Goal: Information Seeking & Learning: Learn about a topic

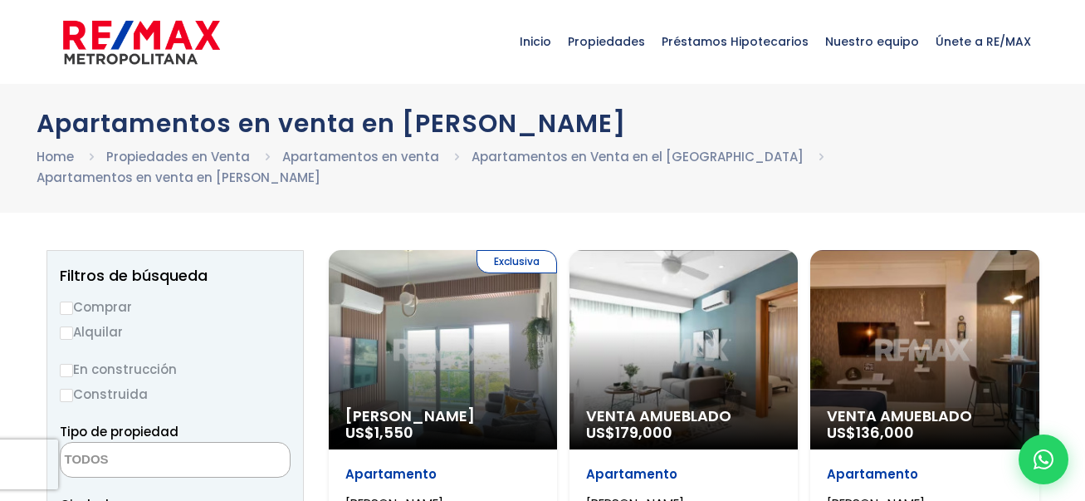
select select
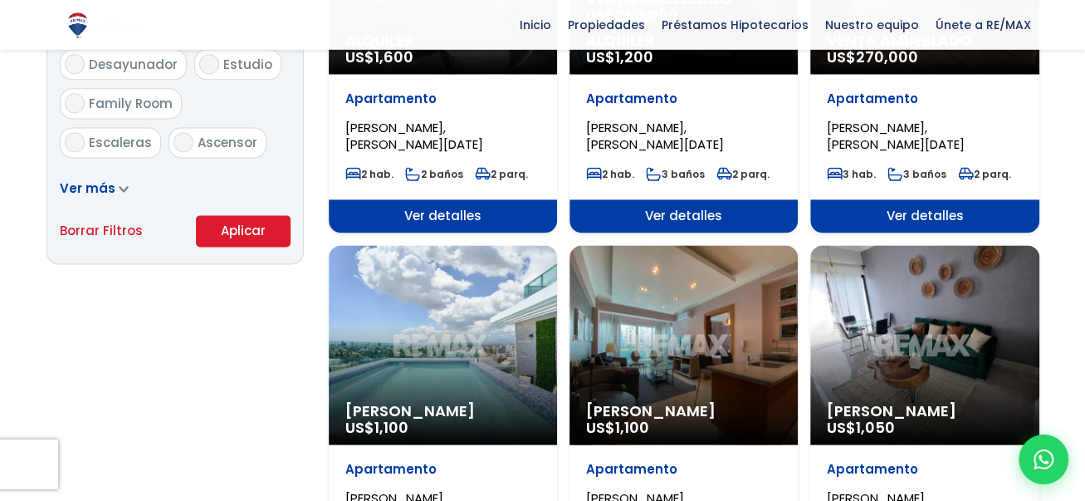
scroll to position [1104, 0]
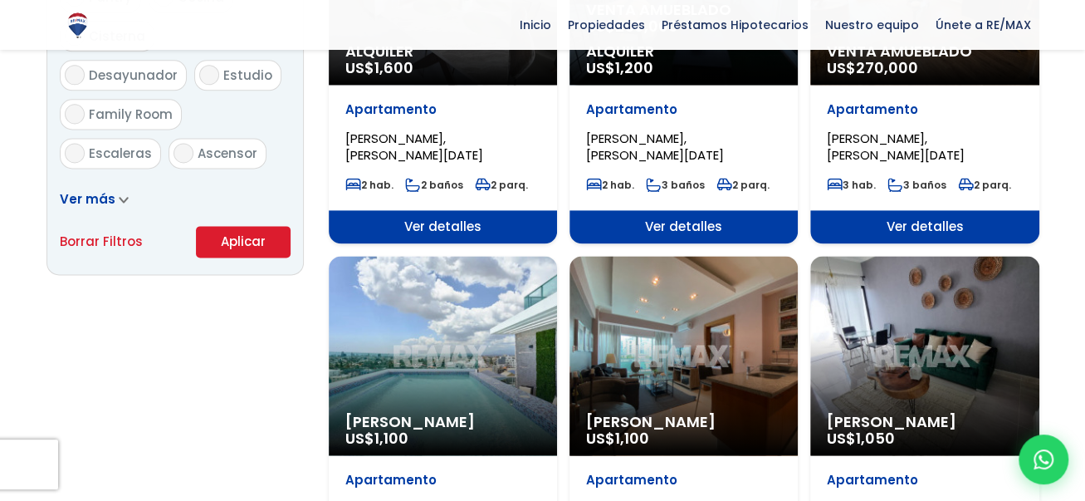
click at [941, 369] on div "Alquiler Amueblado US$ 1,050" at bounding box center [924, 355] width 228 height 199
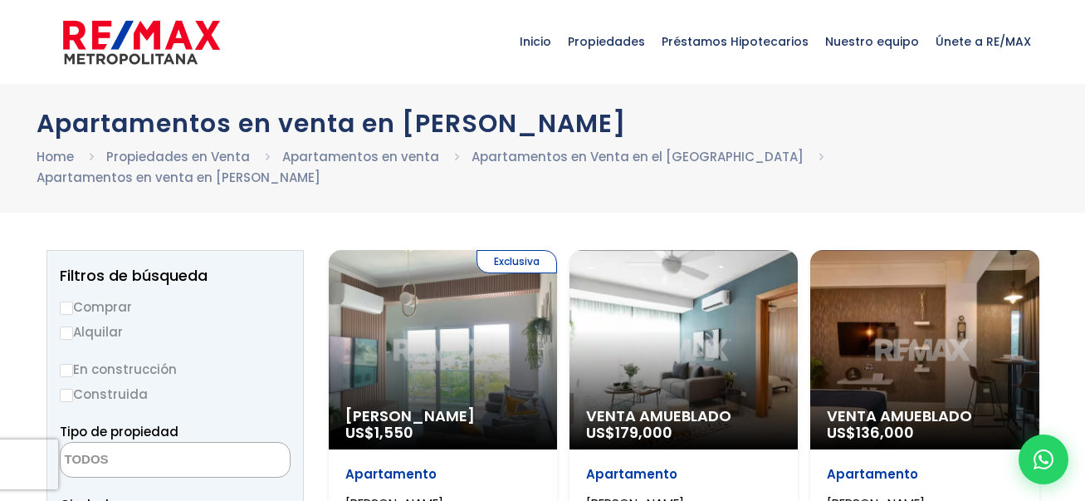
select select
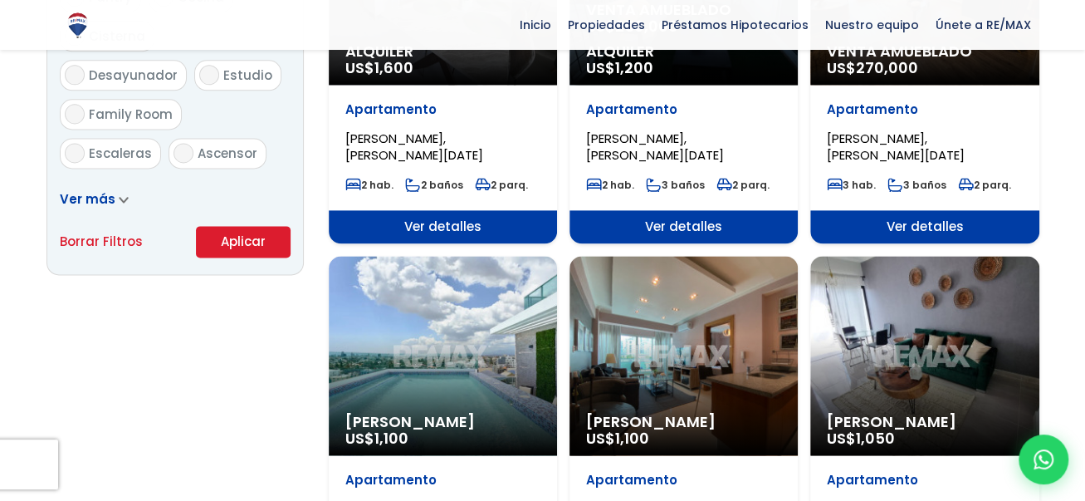
click at [415, 376] on div "Alquiler Amueblado US$ 1,100" at bounding box center [443, 355] width 228 height 199
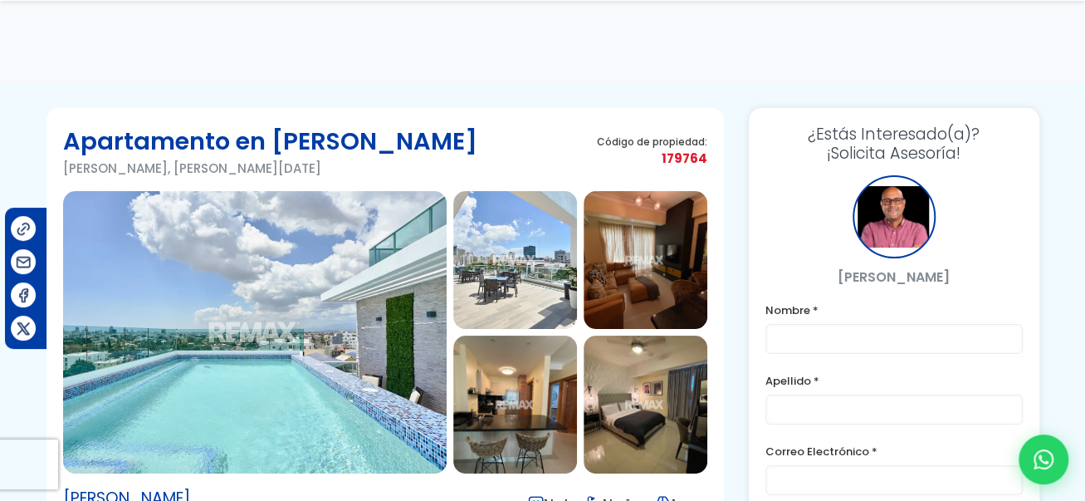
scroll to position [262, 0]
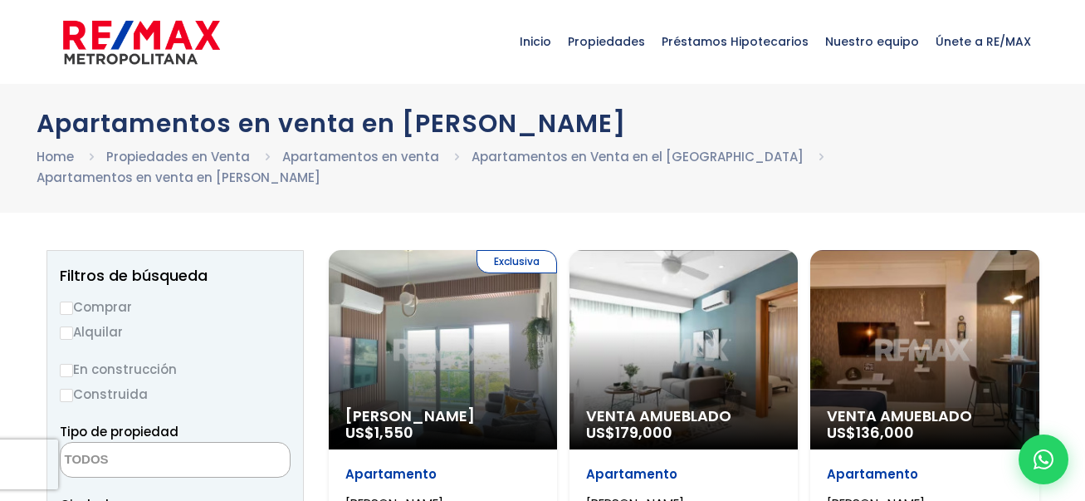
select select
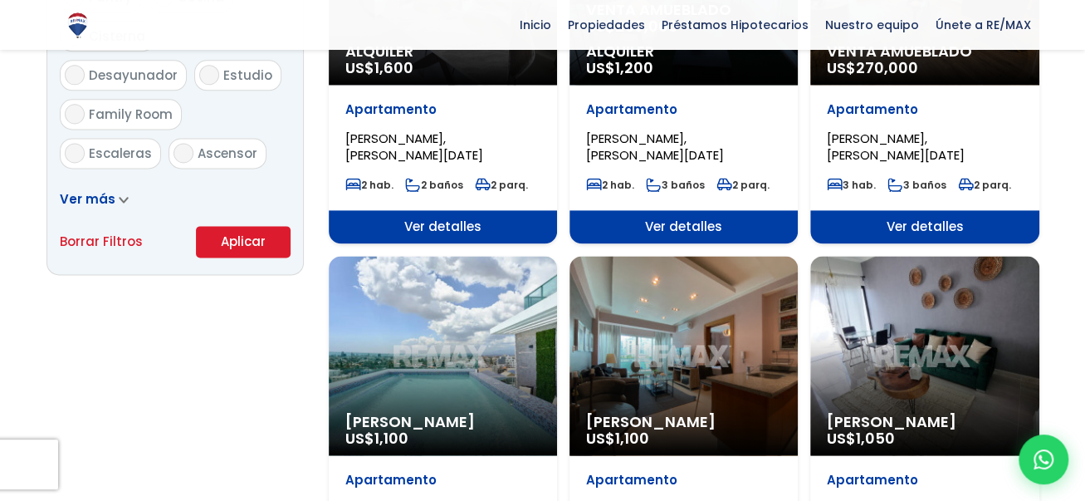
click at [641, 343] on div "Alquiler Amueblado US$ 1,100" at bounding box center [683, 355] width 228 height 199
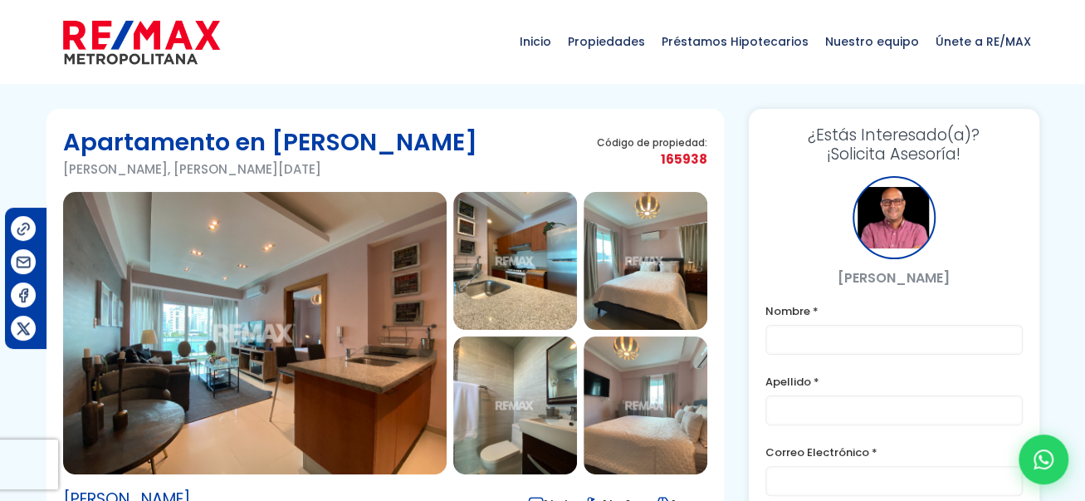
click at [326, 364] on img at bounding box center [255, 333] width 384 height 282
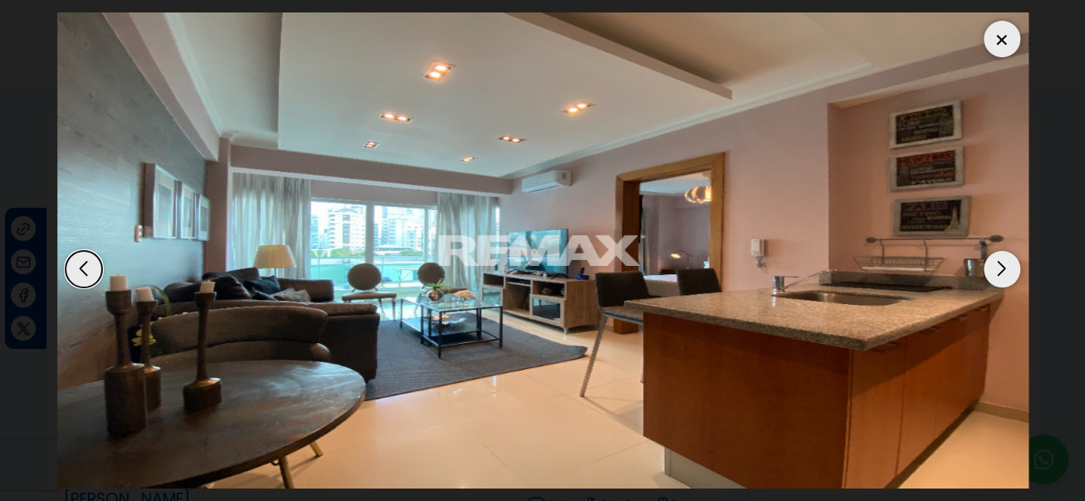
click at [1010, 251] on div "Next slide" at bounding box center [1002, 269] width 37 height 37
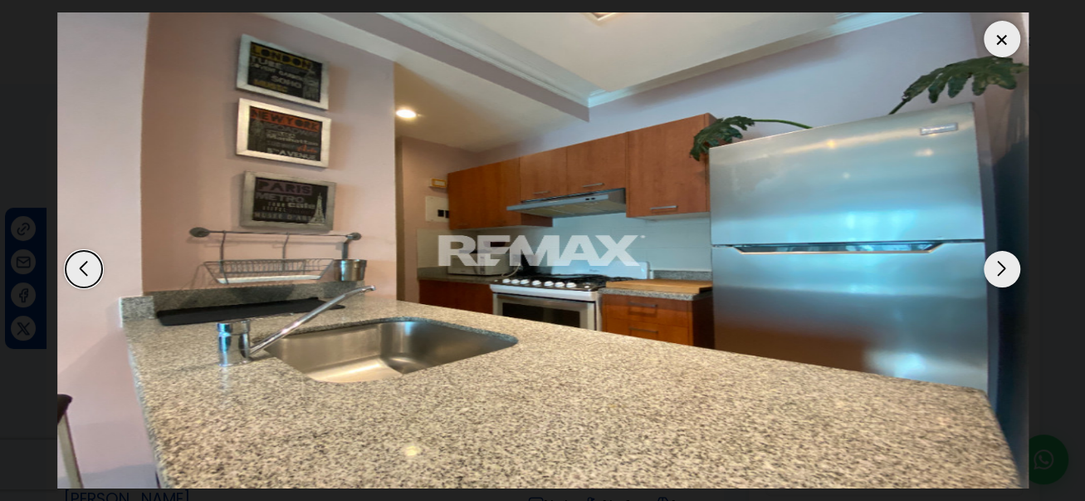
click at [1010, 251] on div "Next slide" at bounding box center [1002, 269] width 37 height 37
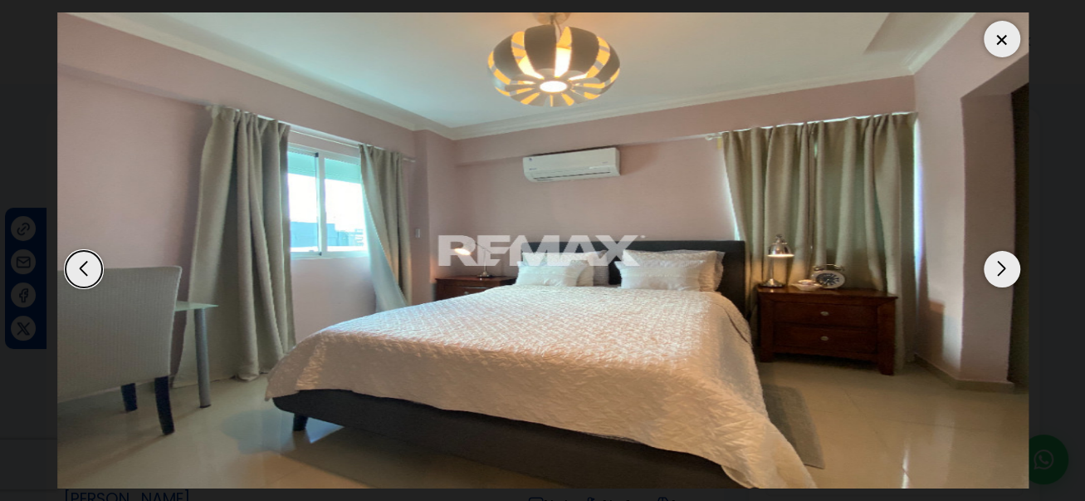
click at [1010, 251] on div "Next slide" at bounding box center [1002, 269] width 37 height 37
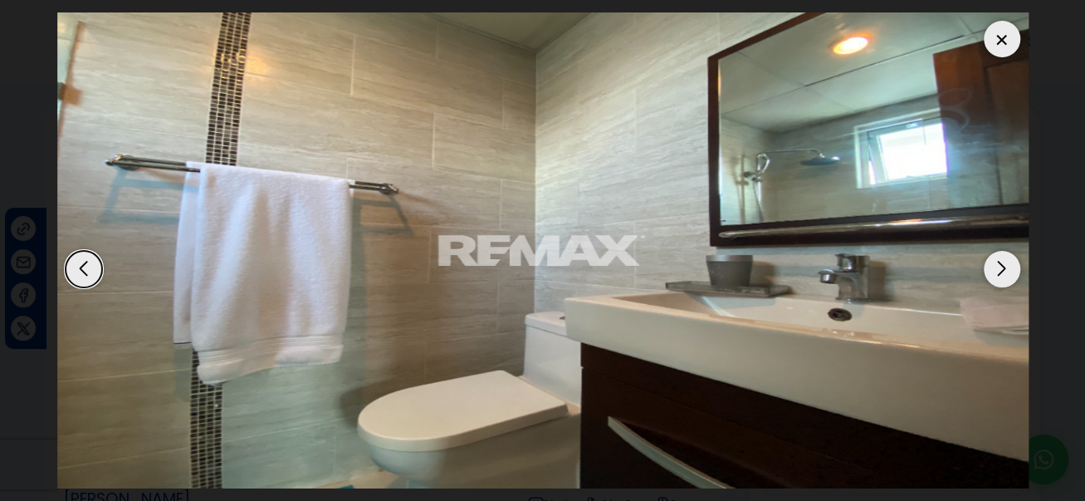
click at [1010, 251] on div "Next slide" at bounding box center [1002, 269] width 37 height 37
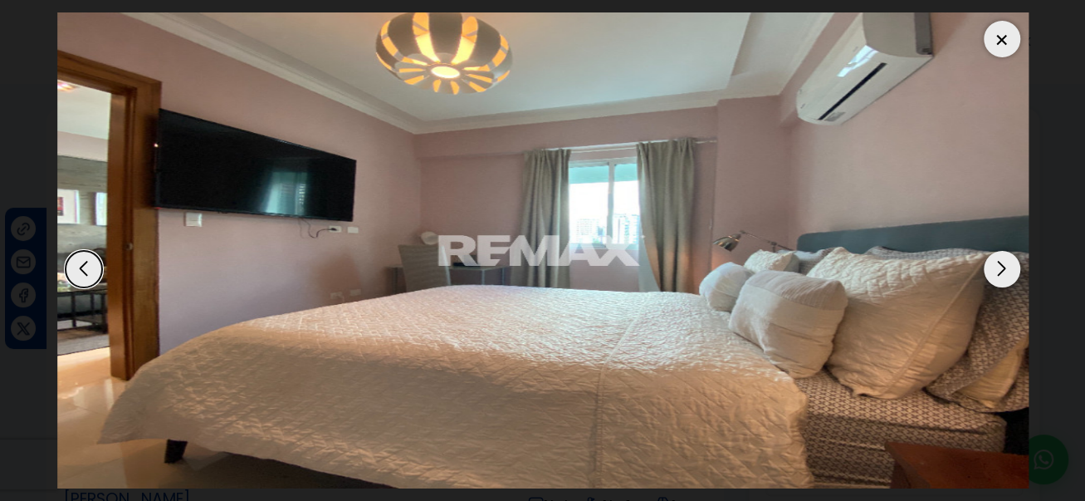
click at [1010, 251] on div "Next slide" at bounding box center [1002, 269] width 37 height 37
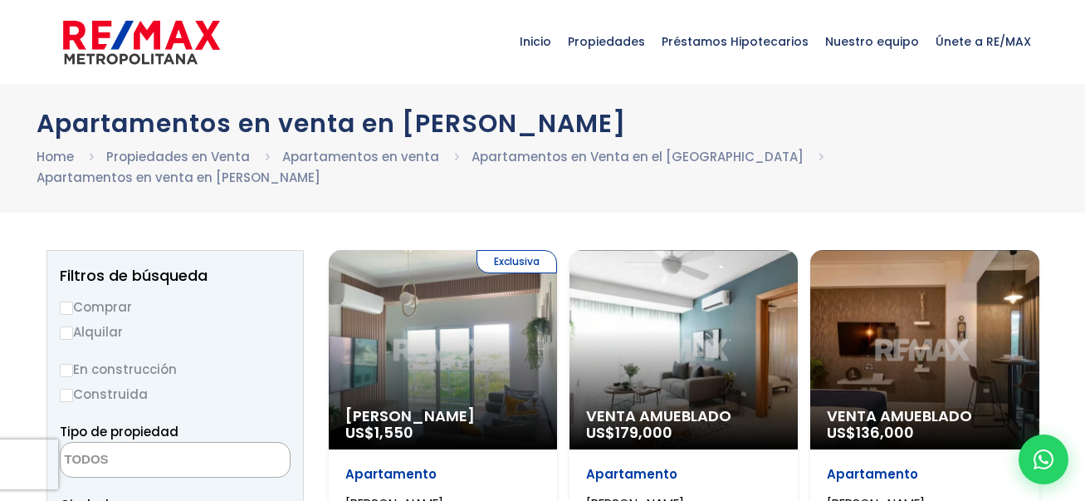
select select
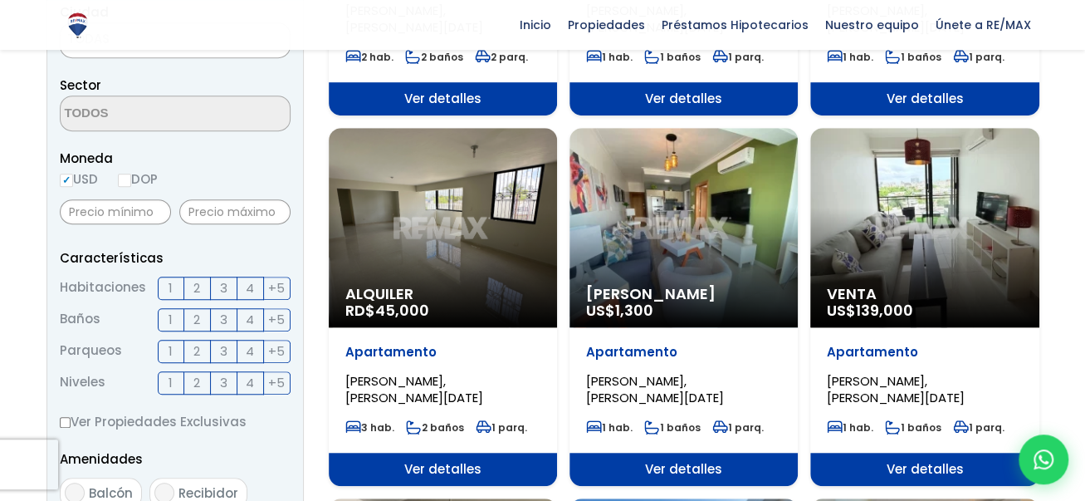
scroll to position [491, 0]
